Goal: Task Accomplishment & Management: Use online tool/utility

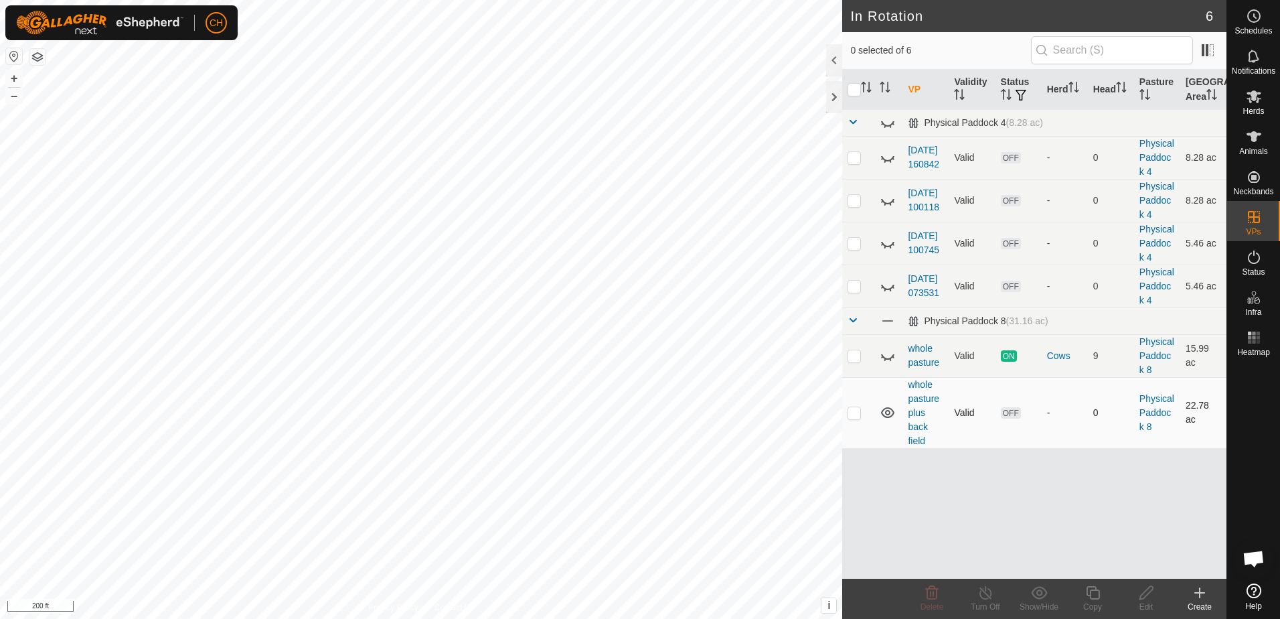
click at [854, 412] on p-checkbox at bounding box center [854, 412] width 13 height 11
checkbox input "true"
click at [1148, 597] on icon at bounding box center [1146, 593] width 17 height 16
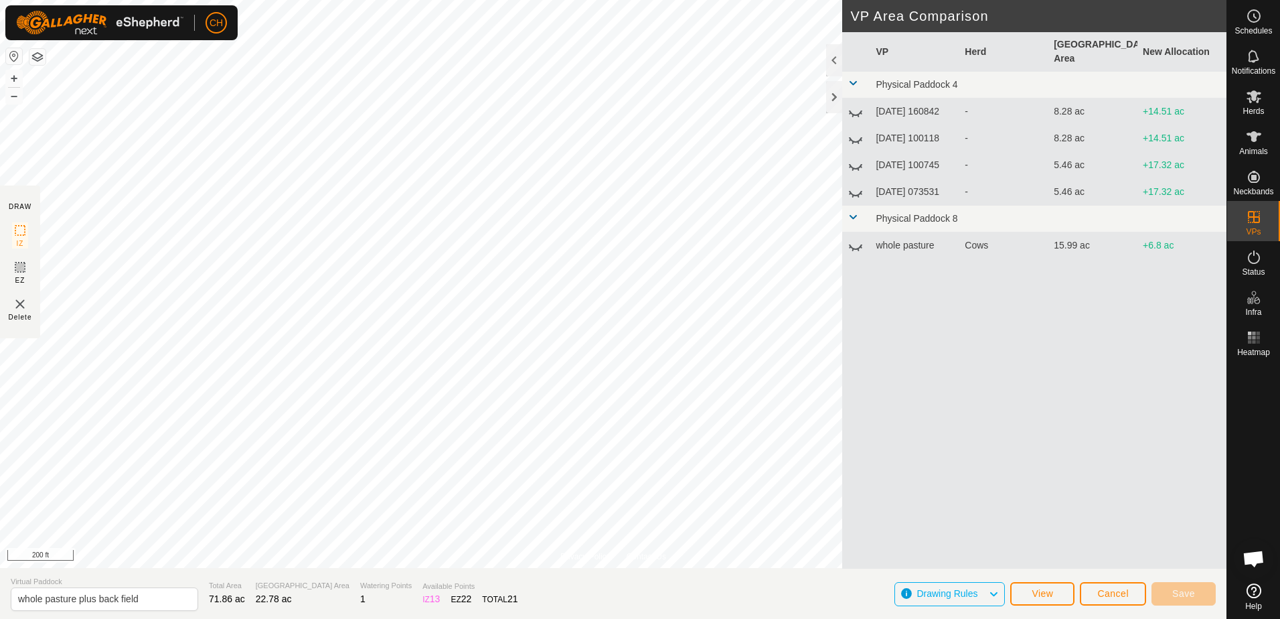
click at [15, 269] on icon at bounding box center [20, 267] width 16 height 16
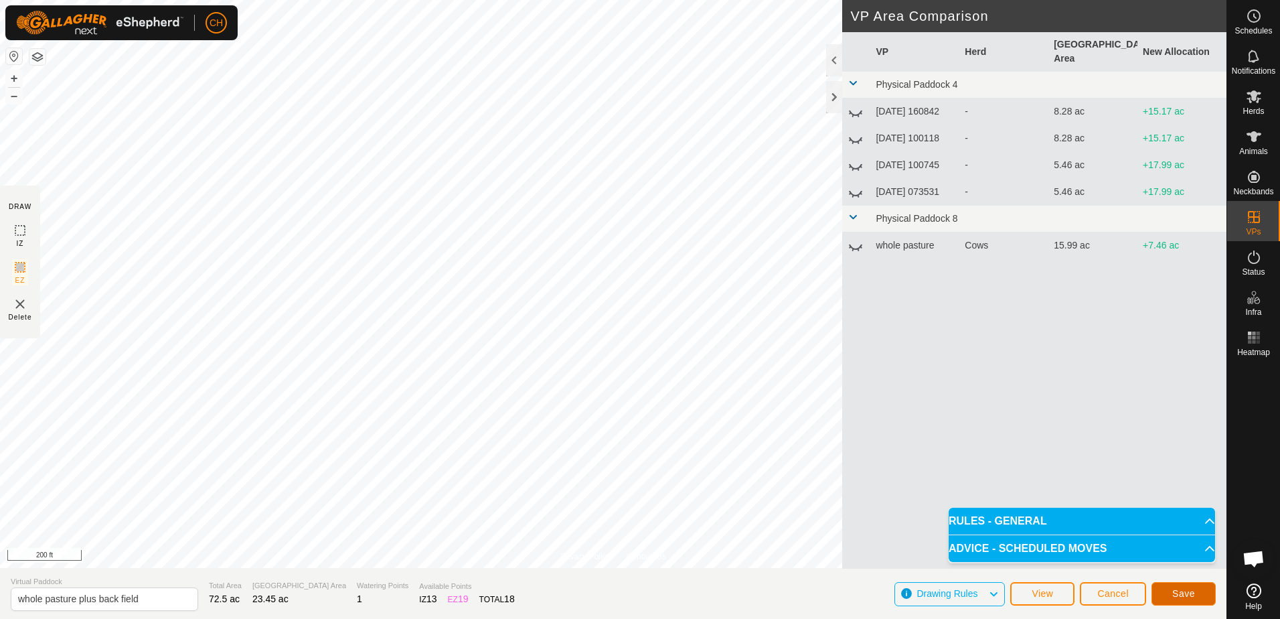
click at [1188, 590] on span "Save" at bounding box center [1183, 593] width 23 height 11
